Goal: Information Seeking & Learning: Learn about a topic

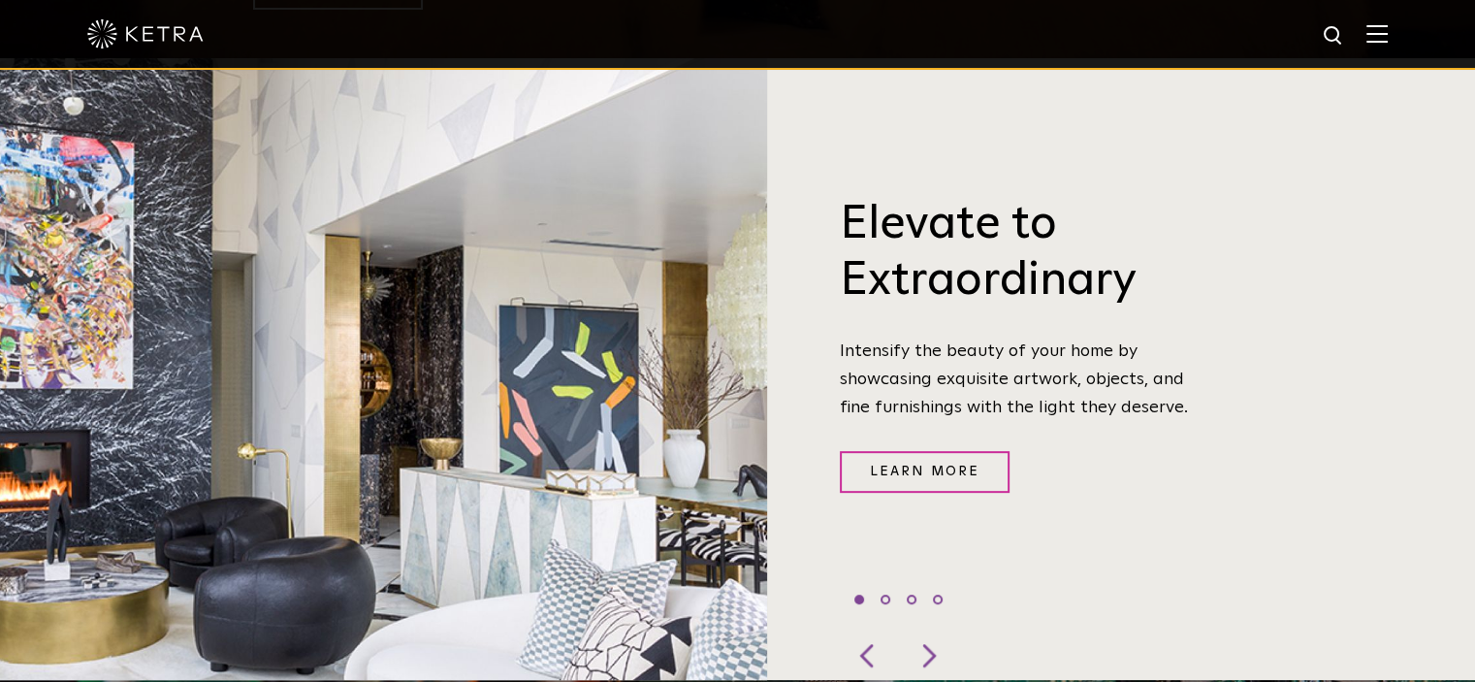
scroll to position [679, 0]
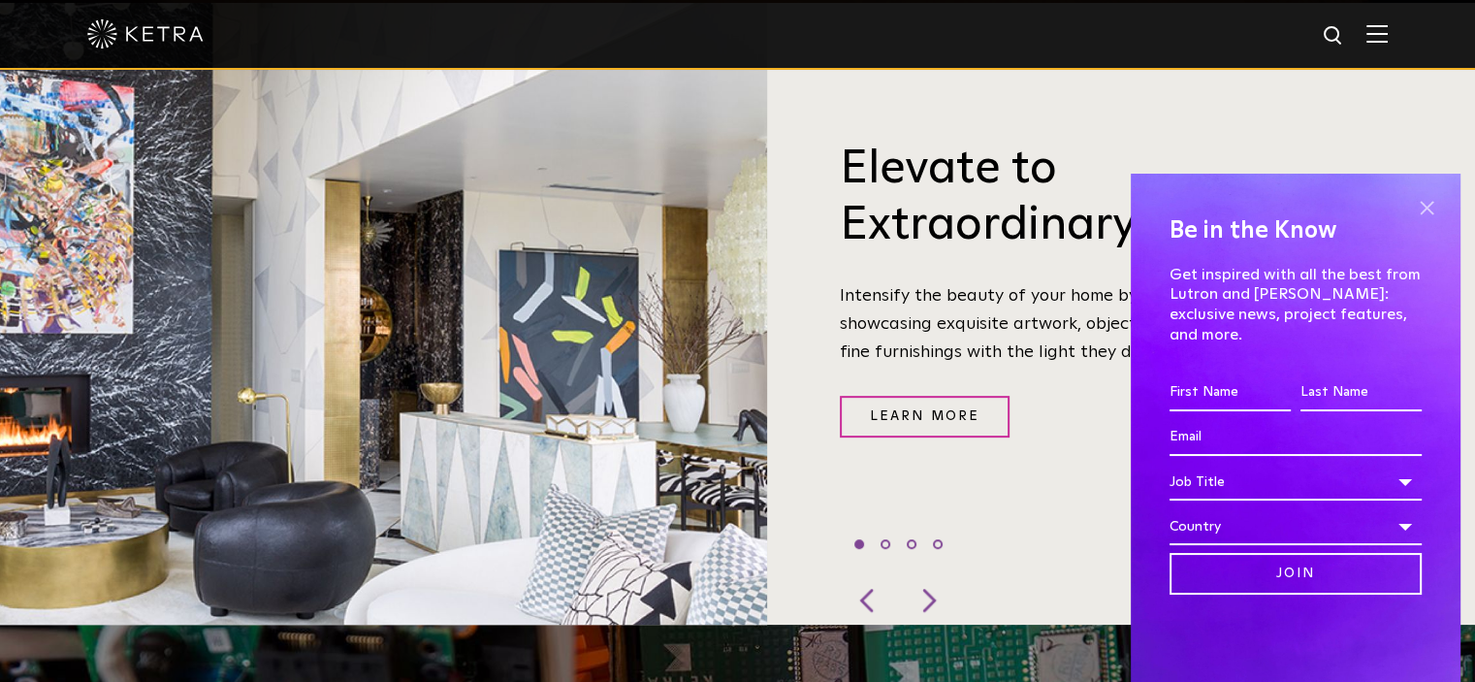
click at [1424, 222] on span at bounding box center [1426, 207] width 29 height 29
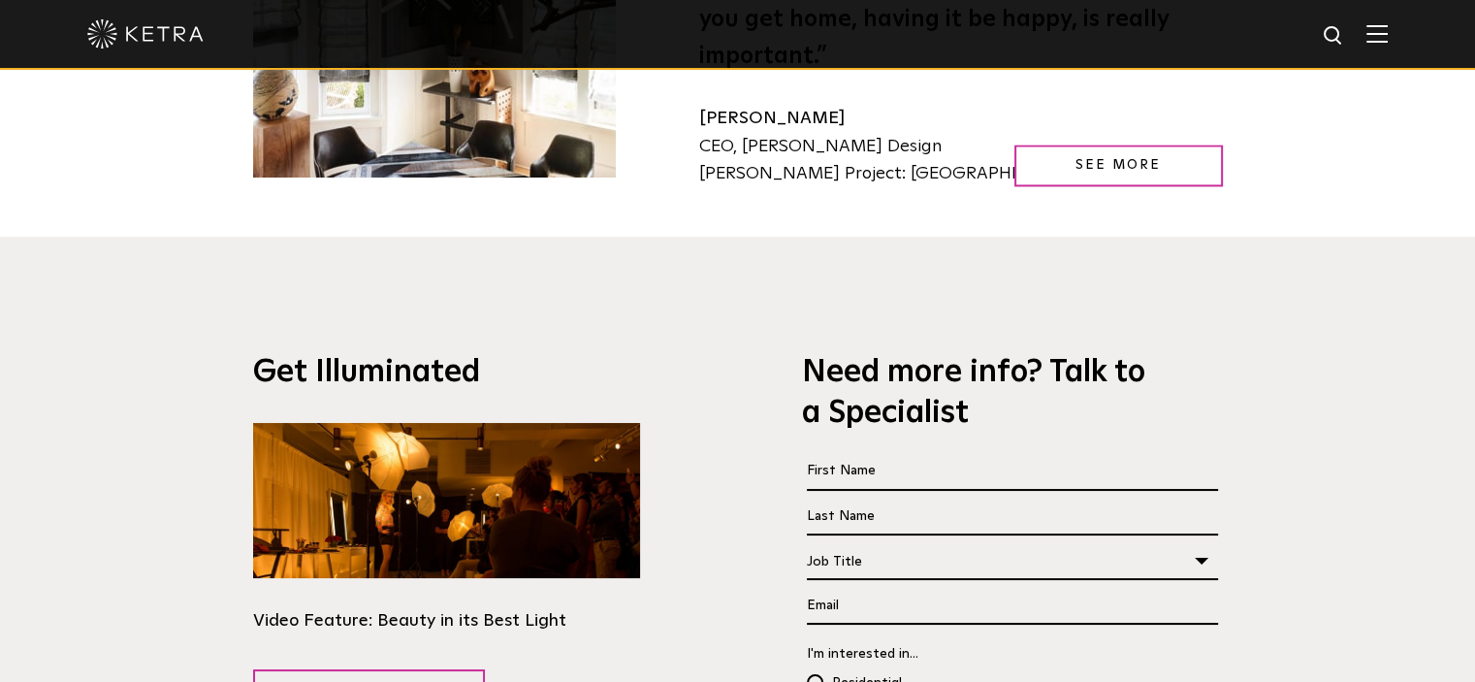
scroll to position [3201, 0]
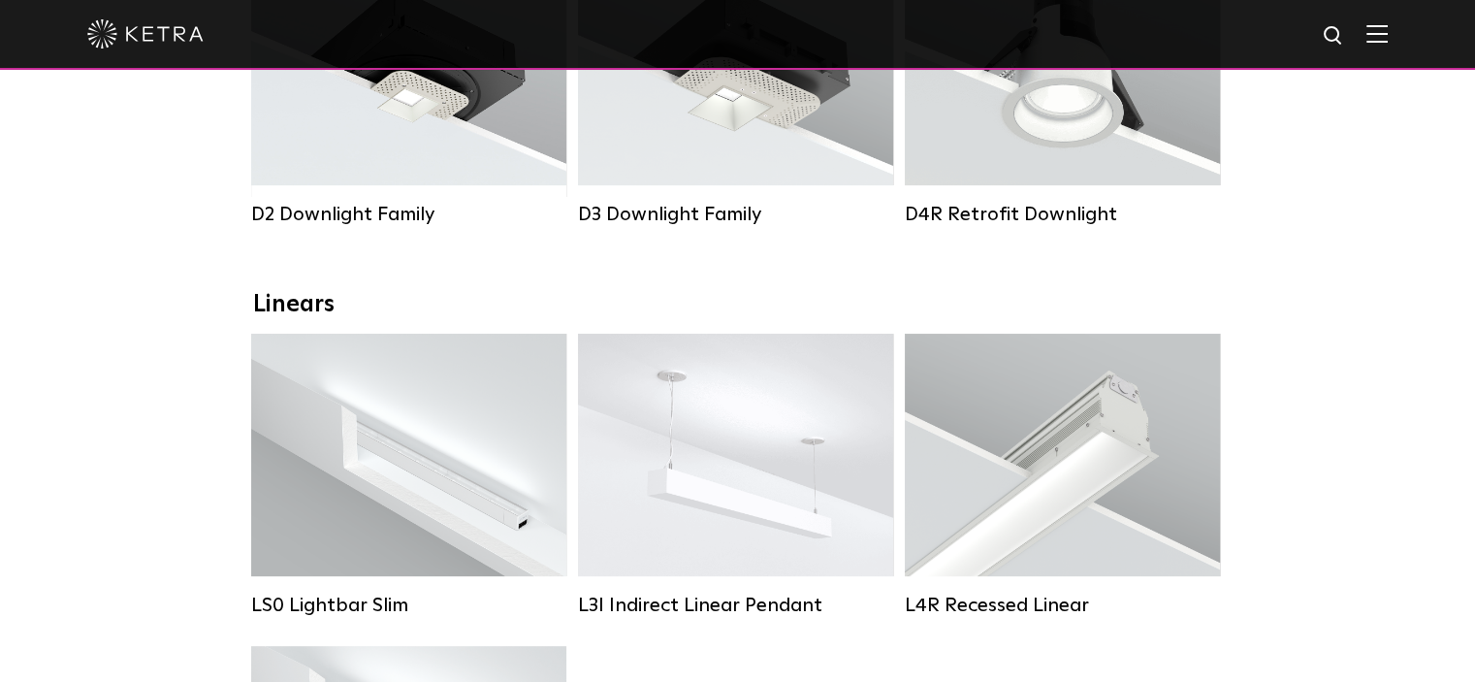
scroll to position [291, 0]
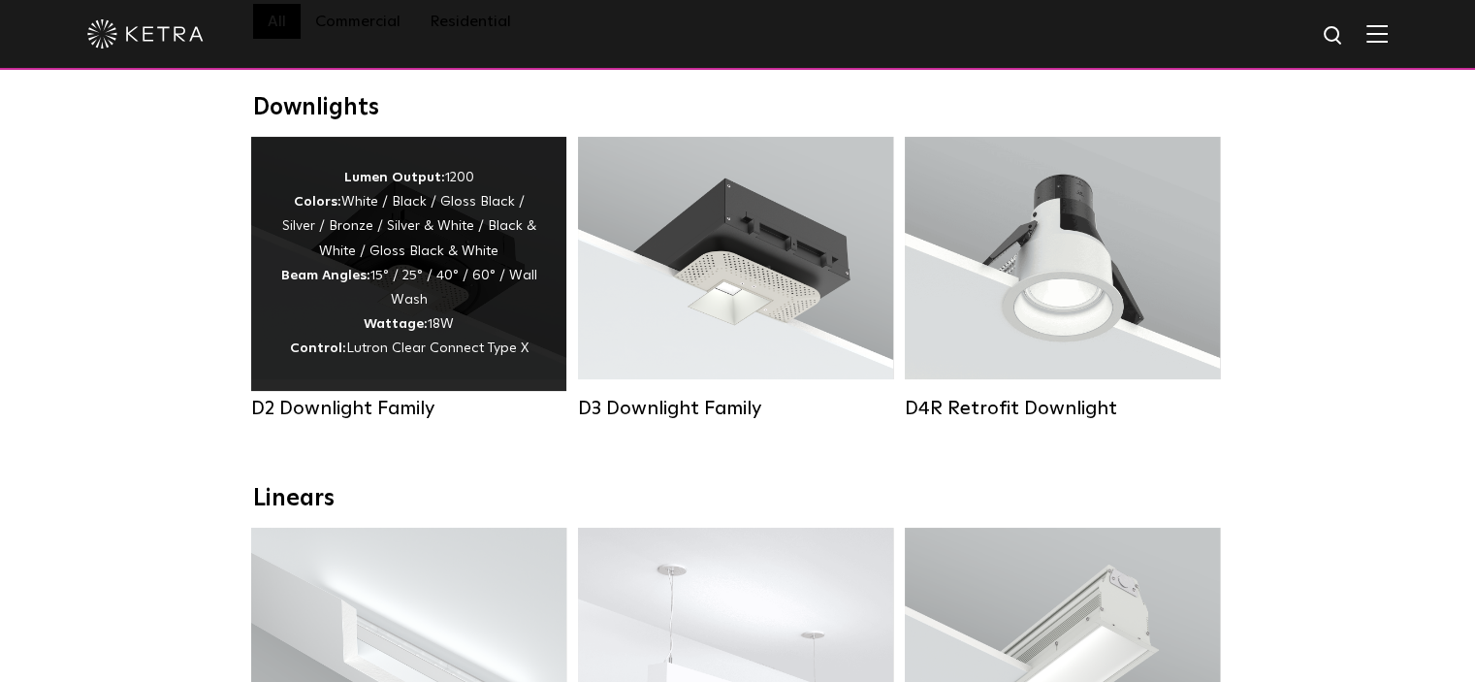
click at [382, 266] on div "Lumen Output: 1200 Colors: White / Black / Gloss Black / Silver / Bronze / Silv…" at bounding box center [408, 264] width 257 height 196
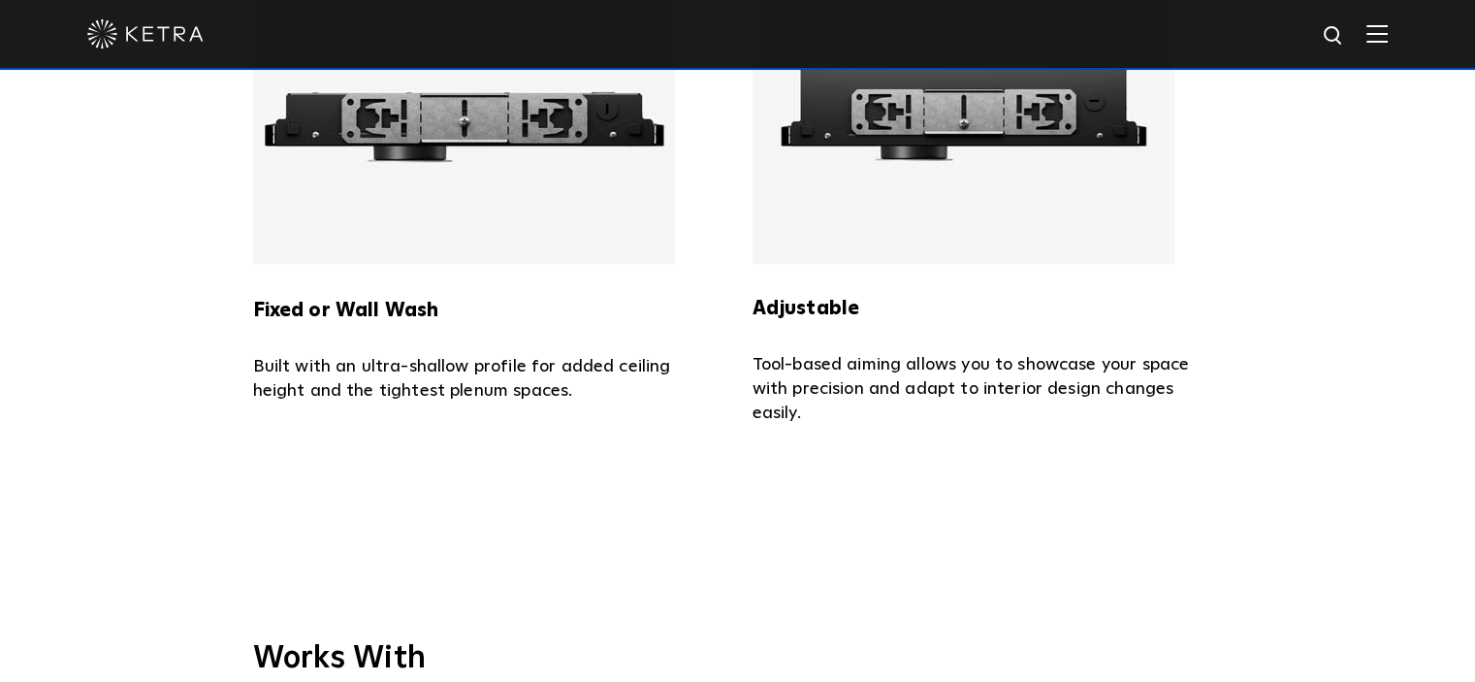
scroll to position [4074, 0]
